Goal: Task Accomplishment & Management: Use online tool/utility

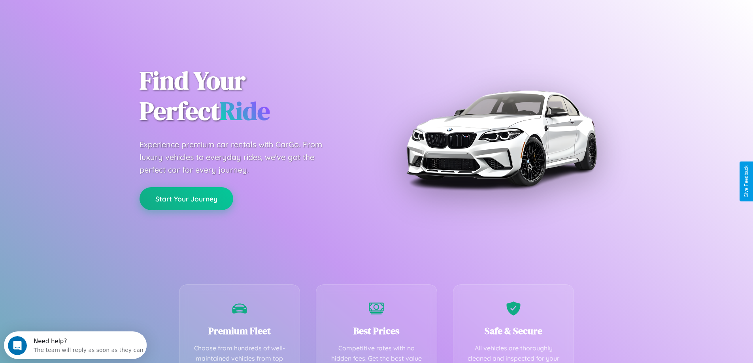
click at [186, 199] on button "Start Your Journey" at bounding box center [186, 198] width 94 height 23
click at [186, 198] on button "Start Your Journey" at bounding box center [186, 198] width 94 height 23
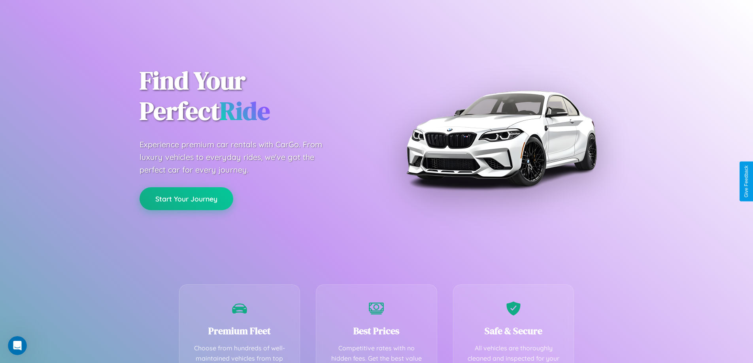
click at [186, 198] on button "Start Your Journey" at bounding box center [186, 198] width 94 height 23
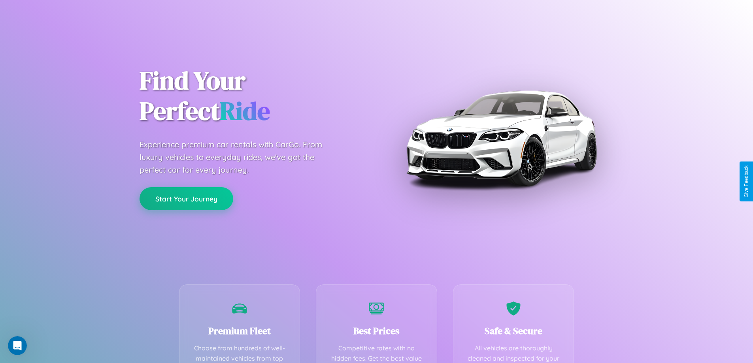
click at [186, 198] on button "Start Your Journey" at bounding box center [186, 198] width 94 height 23
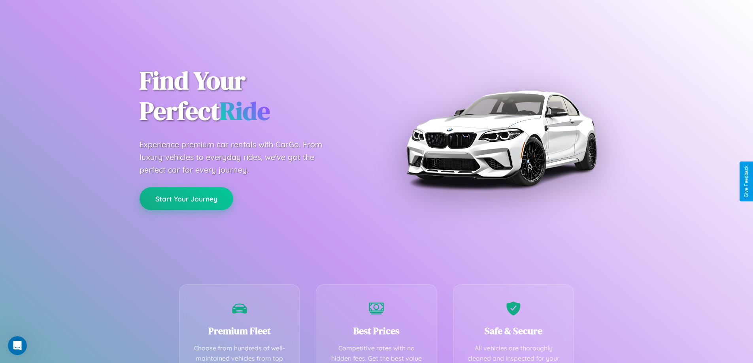
click at [186, 198] on button "Start Your Journey" at bounding box center [186, 198] width 94 height 23
